Goal: Find specific page/section: Find specific page/section

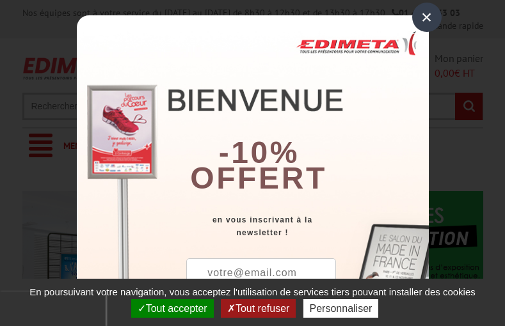
click at [171, 308] on button "Tout accepter" at bounding box center [172, 308] width 83 height 19
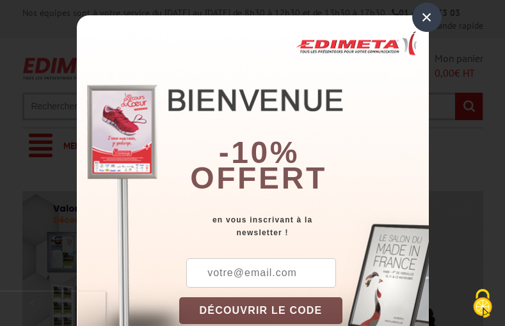
click at [421, 17] on div "×" at bounding box center [426, 17] width 29 height 29
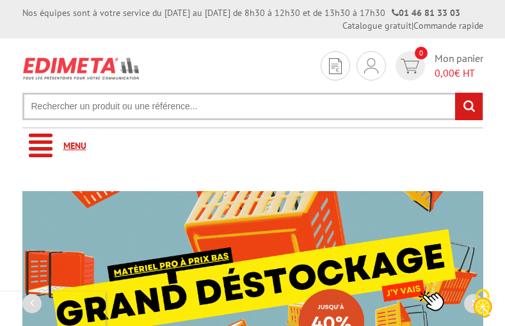
click at [252, 146] on link "Menu" at bounding box center [252, 146] width 460 height 35
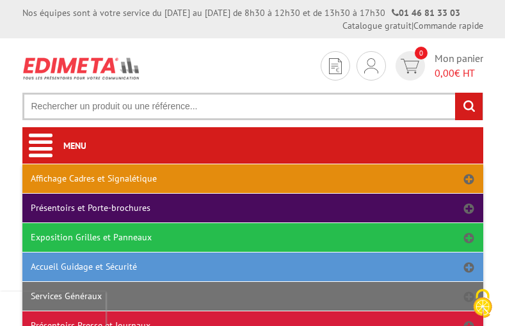
click at [252, 178] on link "Affichage Cadres et Signalétique" at bounding box center [252, 178] width 460 height 29
